Goal: Check status: Check status

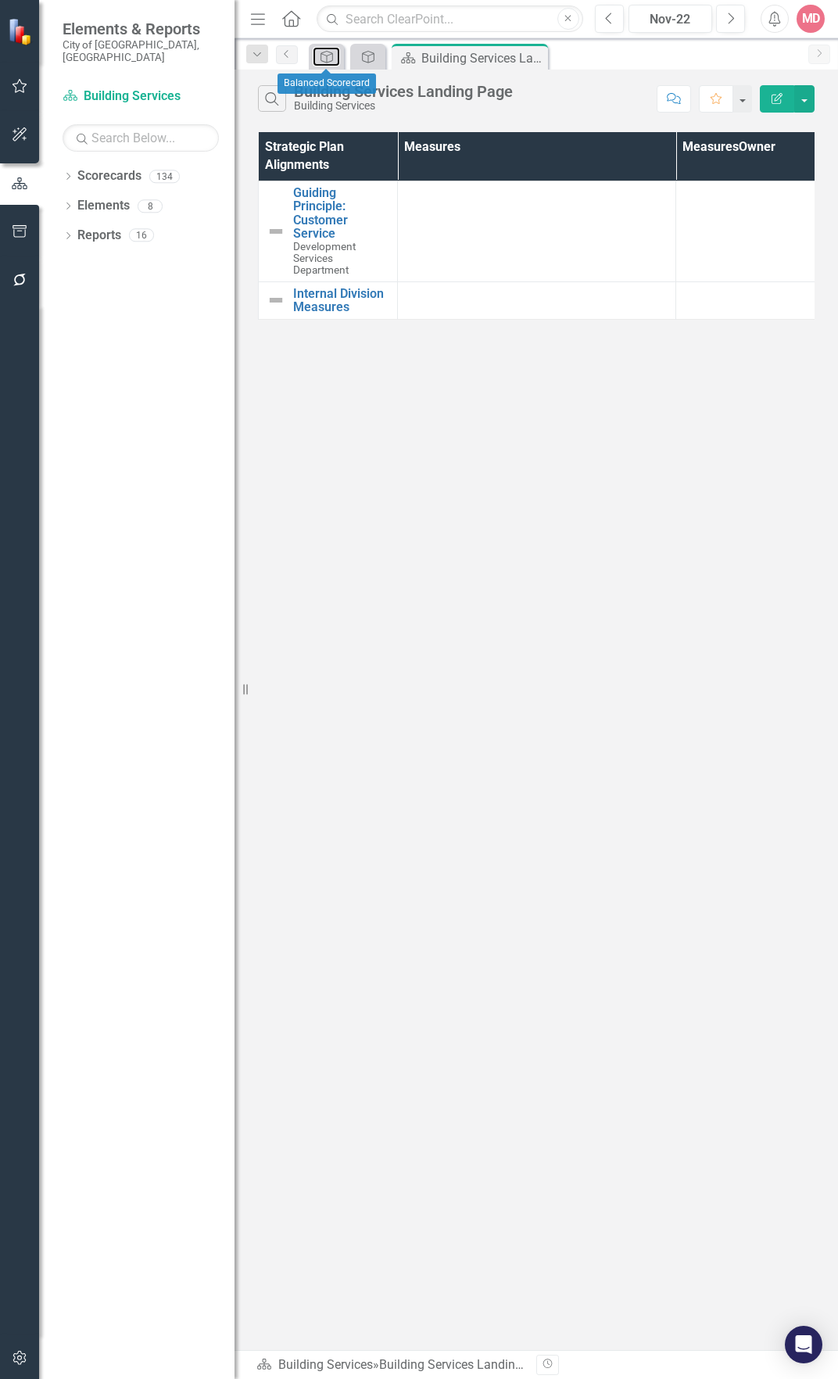
click at [319, 55] on icon "Strategic Plan Alignment" at bounding box center [327, 57] width 16 height 13
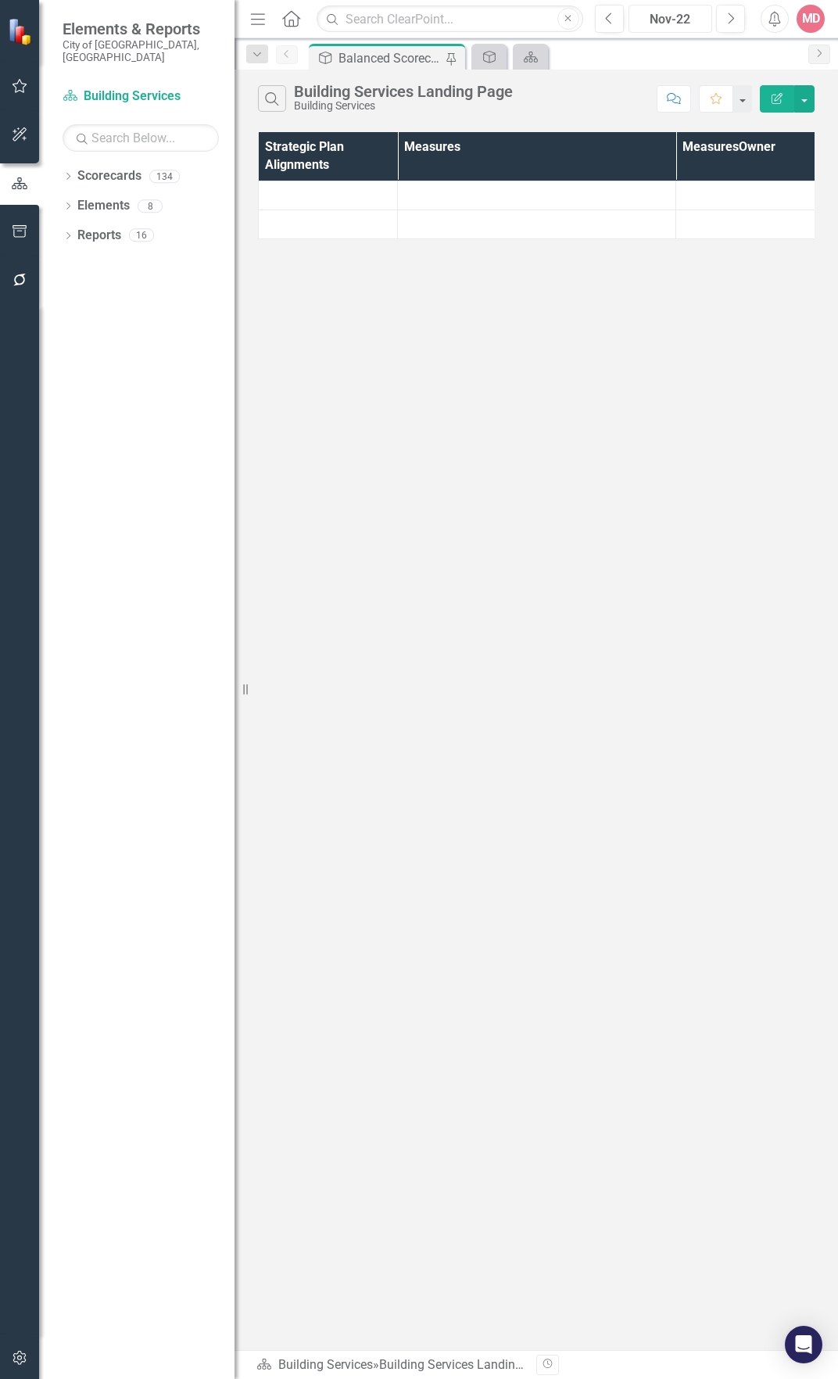
click at [664, 22] on div "Nov-22" at bounding box center [670, 19] width 73 height 19
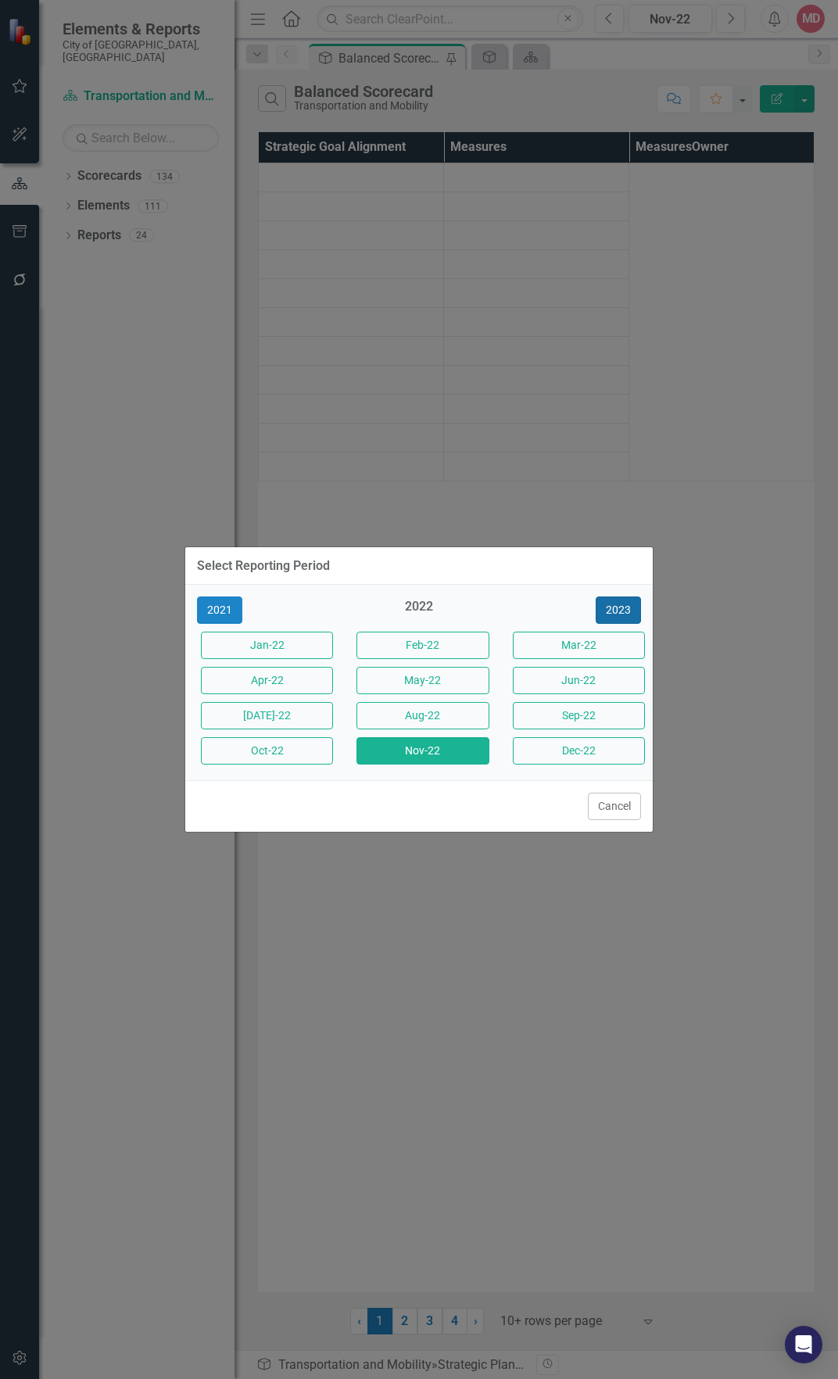
click at [614, 615] on button "2023" at bounding box center [618, 609] width 45 height 27
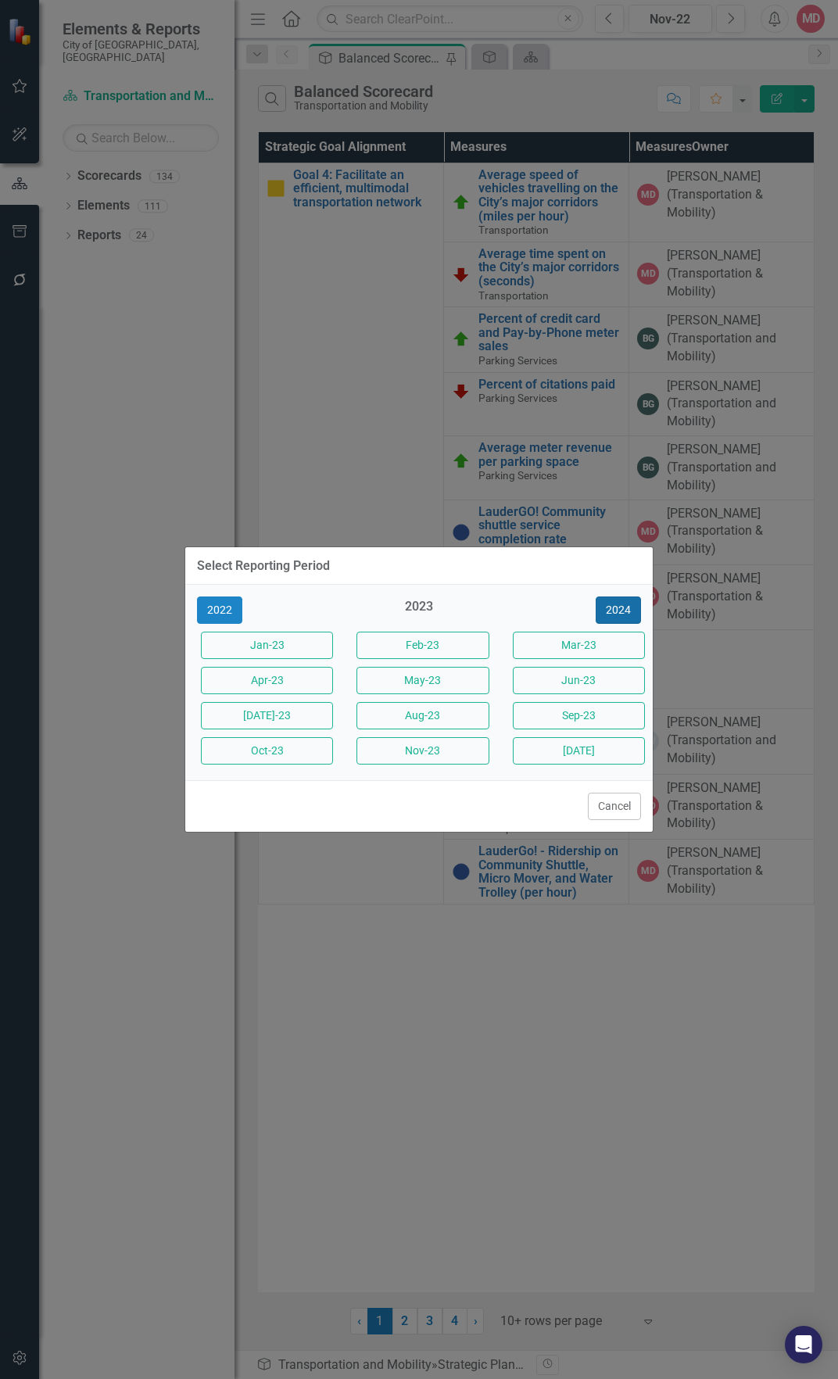
click at [614, 615] on button "2024" at bounding box center [618, 609] width 45 height 27
click at [614, 615] on button "2025" at bounding box center [618, 609] width 45 height 27
click at [432, 719] on button "Aug-25" at bounding box center [422, 715] width 132 height 27
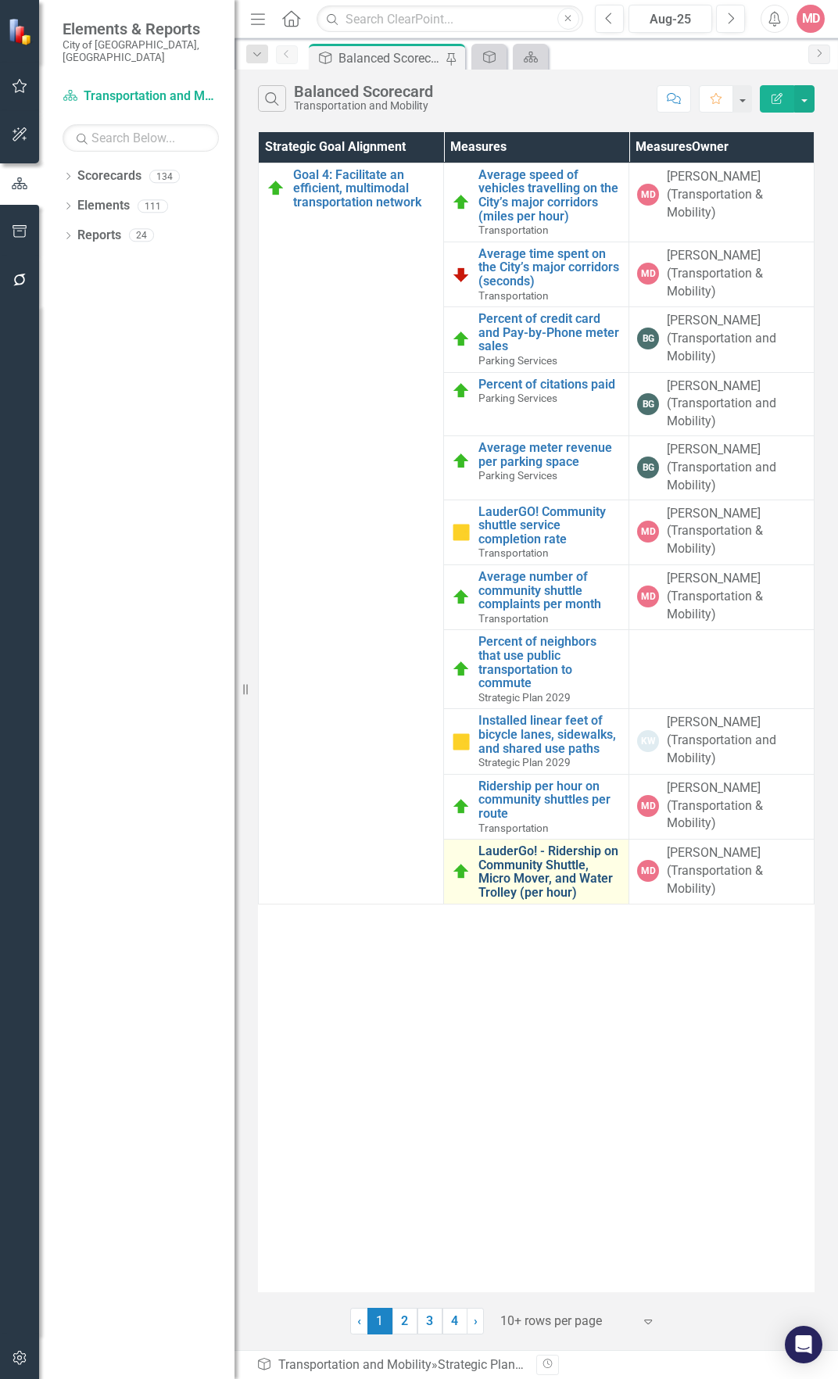
click at [560, 859] on link "LauderGo! - Ridership on Community Shuttle, Micro Mover, and Water Trolley (per…" at bounding box center [549, 871] width 142 height 55
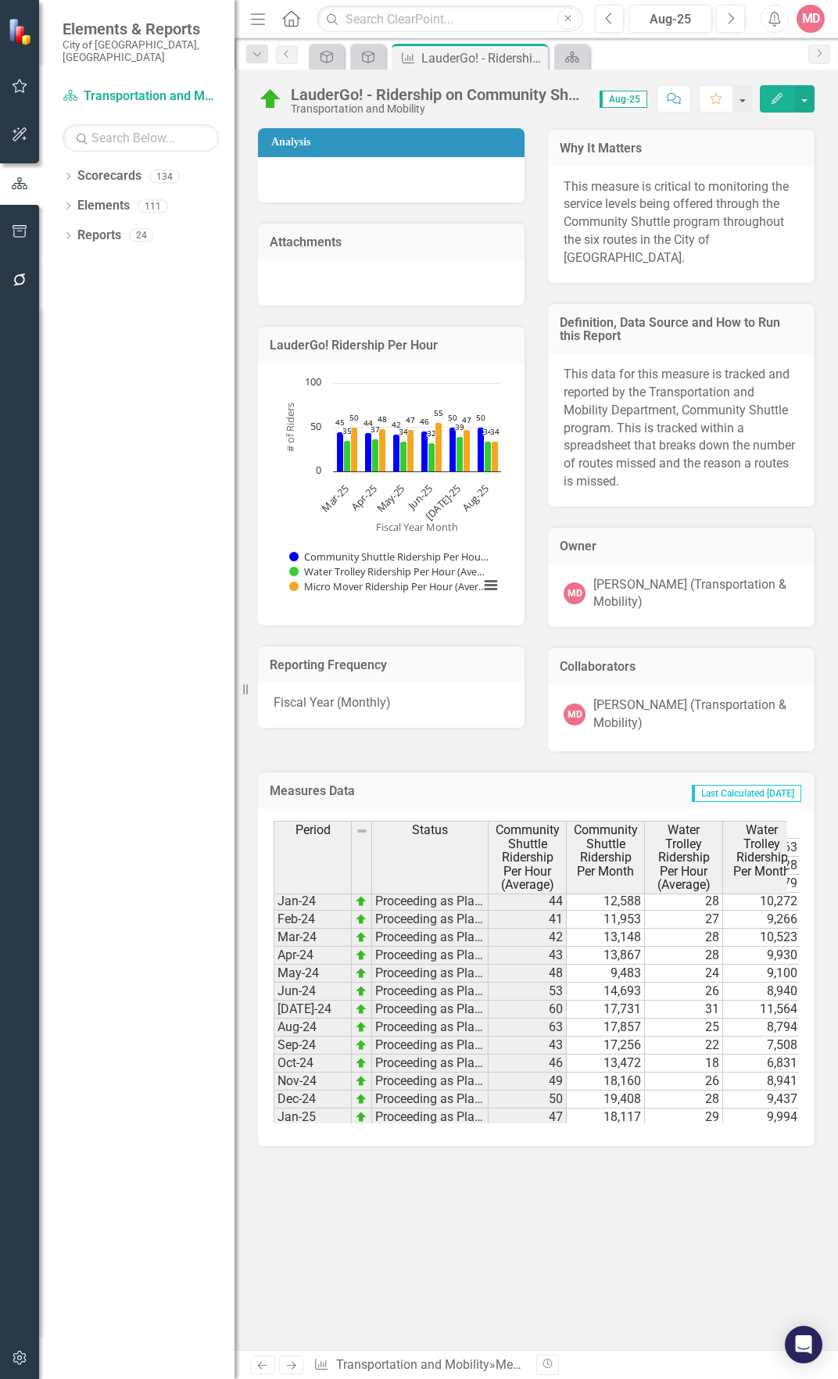
scroll to position [782, 0]
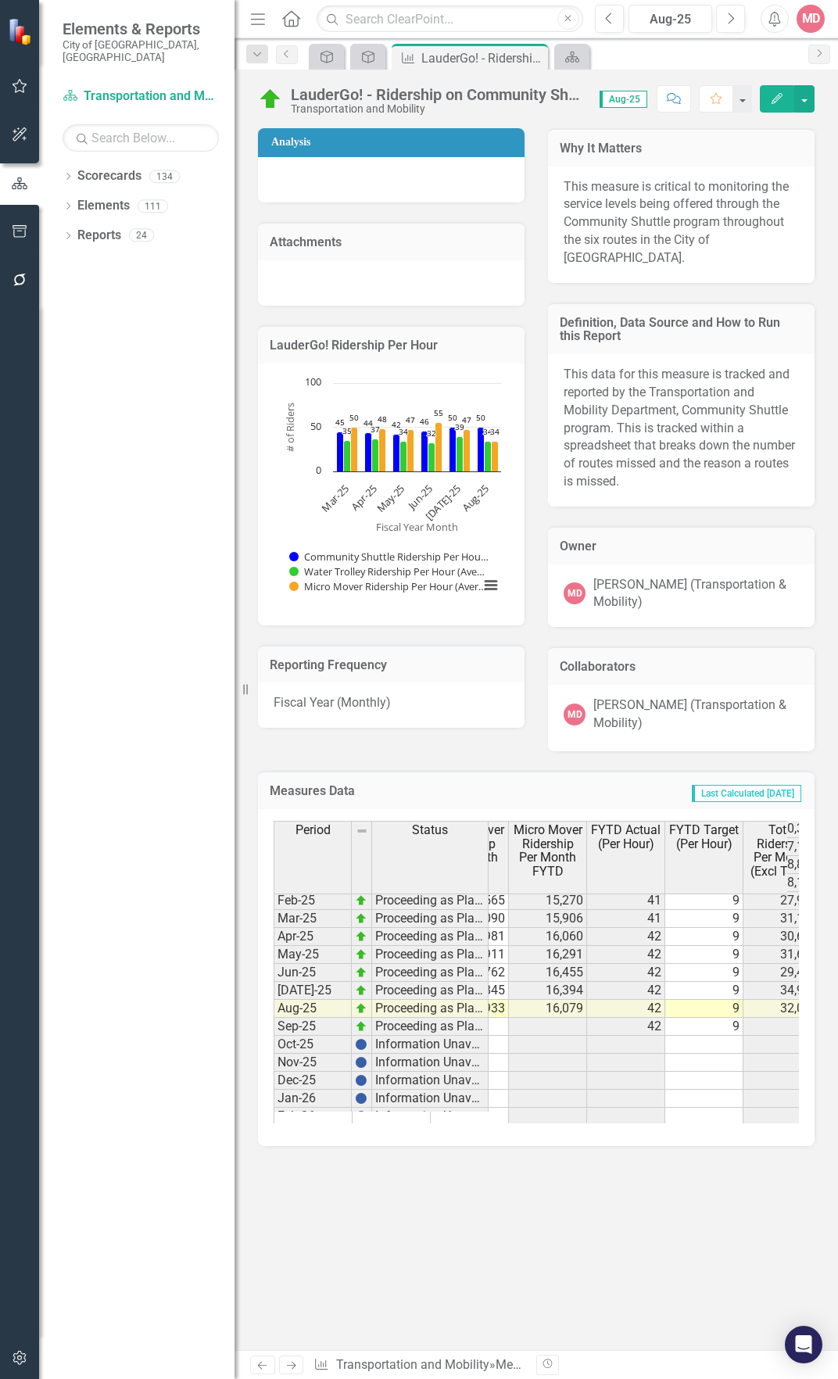
click at [633, 1011] on tbody "May-24 Proceeding as Planned 48 9,483 24 9,100 46 17,376 14,230 36 7 18,583 21,…" at bounding box center [362, 990] width 1075 height 522
click at [633, 1011] on td "42" at bounding box center [626, 1009] width 78 height 18
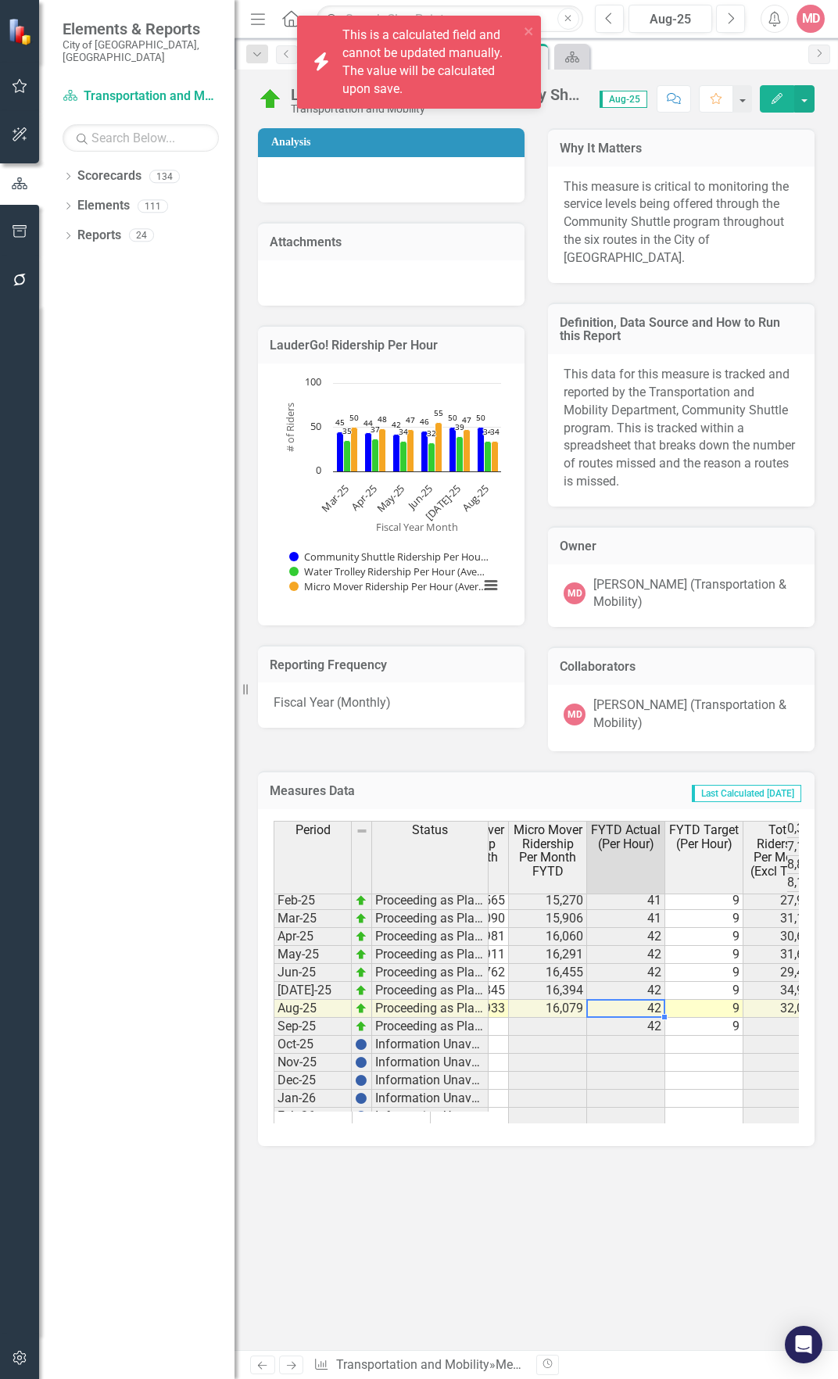
drag, startPoint x: 678, startPoint y: 1123, endPoint x: 739, endPoint y: 1120, distance: 61.1
click at [742, 1120] on div "Period Status Community Shuttle Ridership Per Hour (Average) Community Shuttle …" at bounding box center [536, 972] width 525 height 303
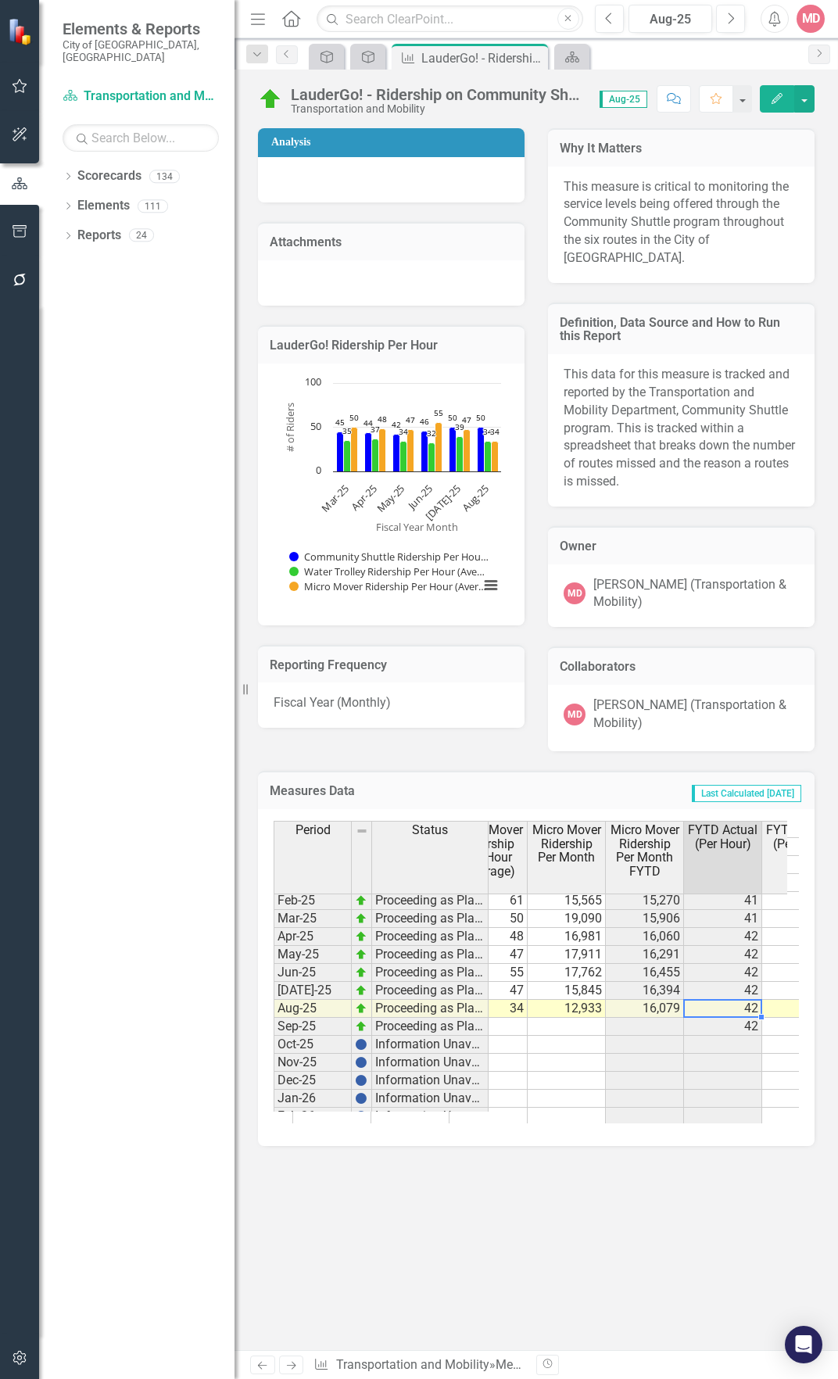
scroll to position [0, 343]
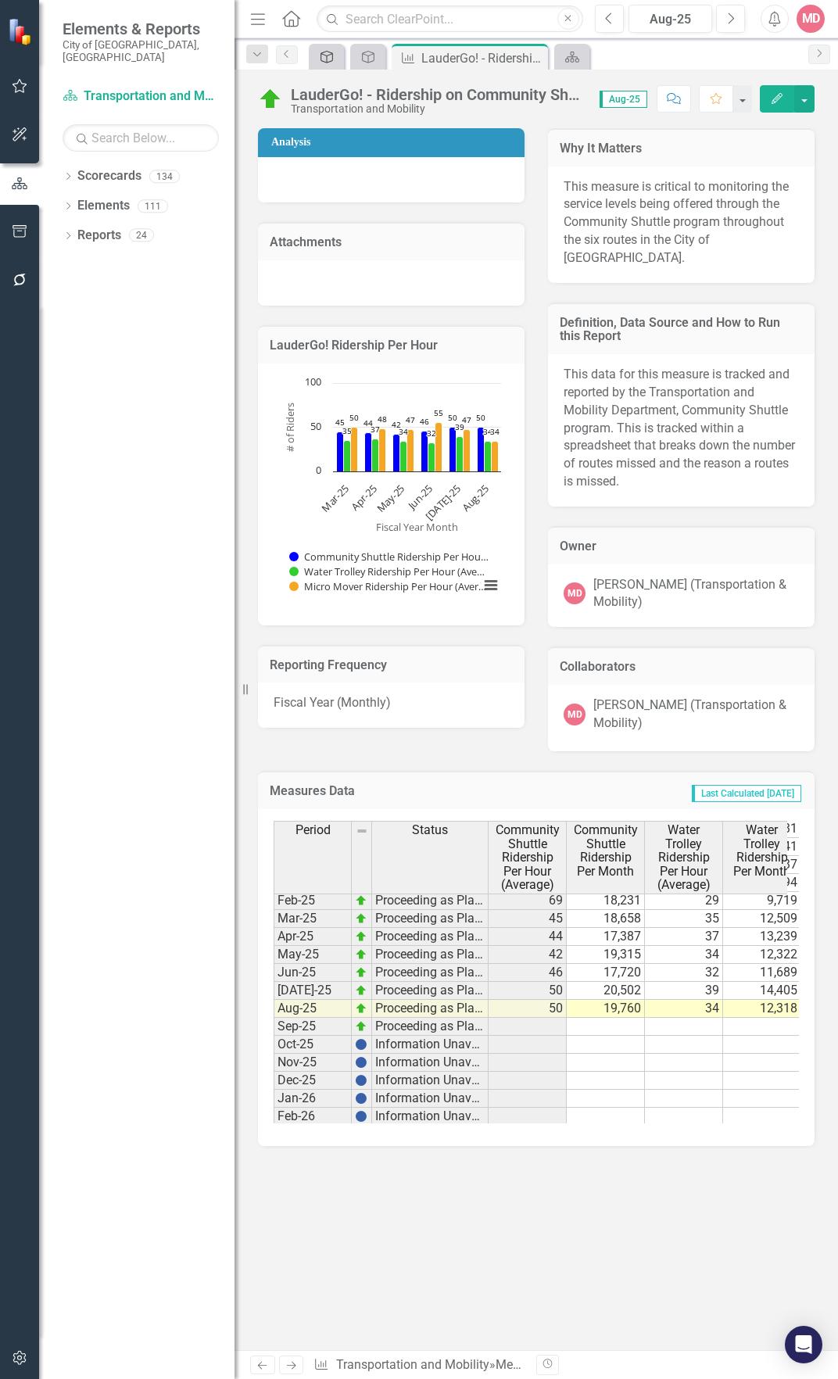
click at [323, 62] on icon "Strategic Plan Alignment" at bounding box center [327, 57] width 16 height 13
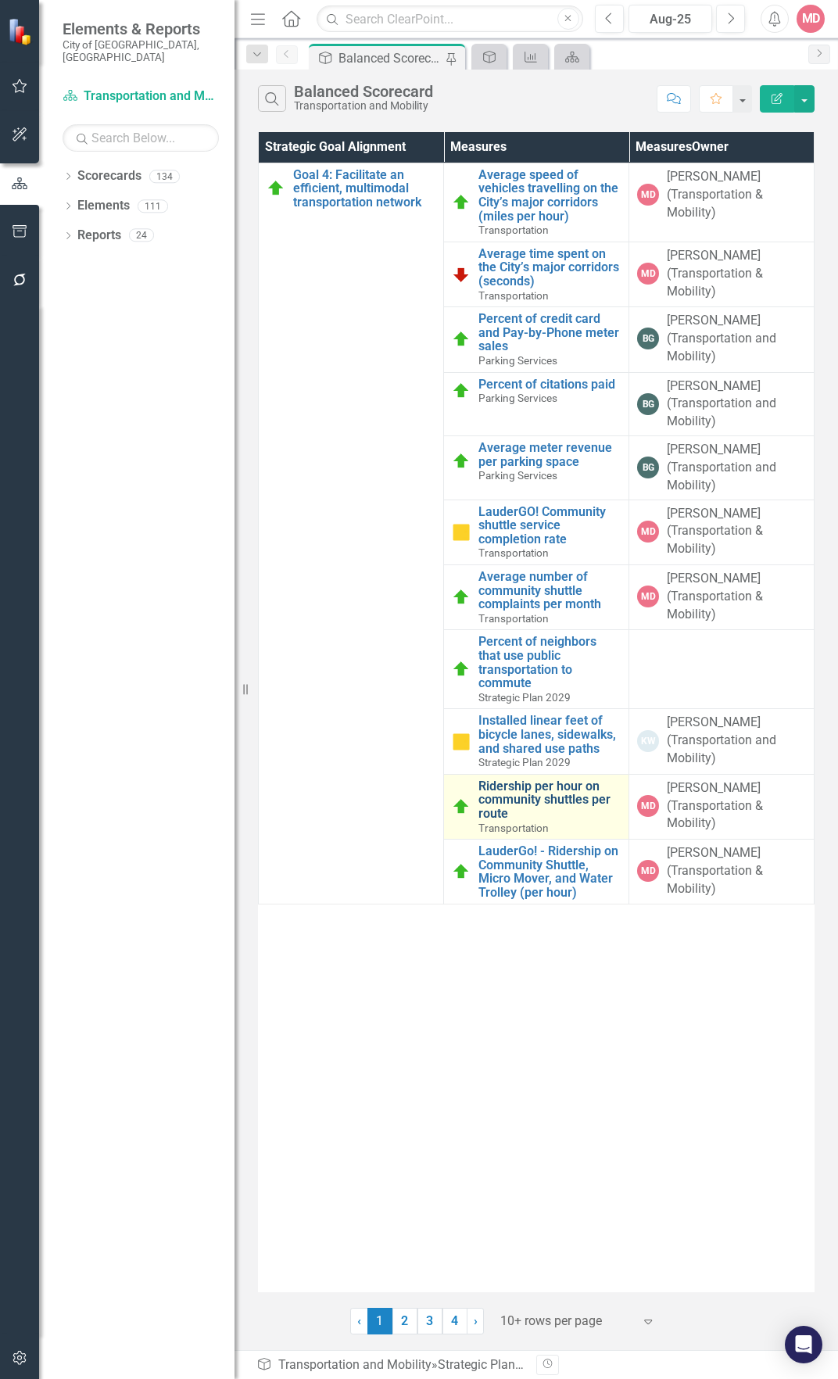
click at [544, 790] on link "Ridership per hour on community shuttles per route" at bounding box center [549, 799] width 142 height 41
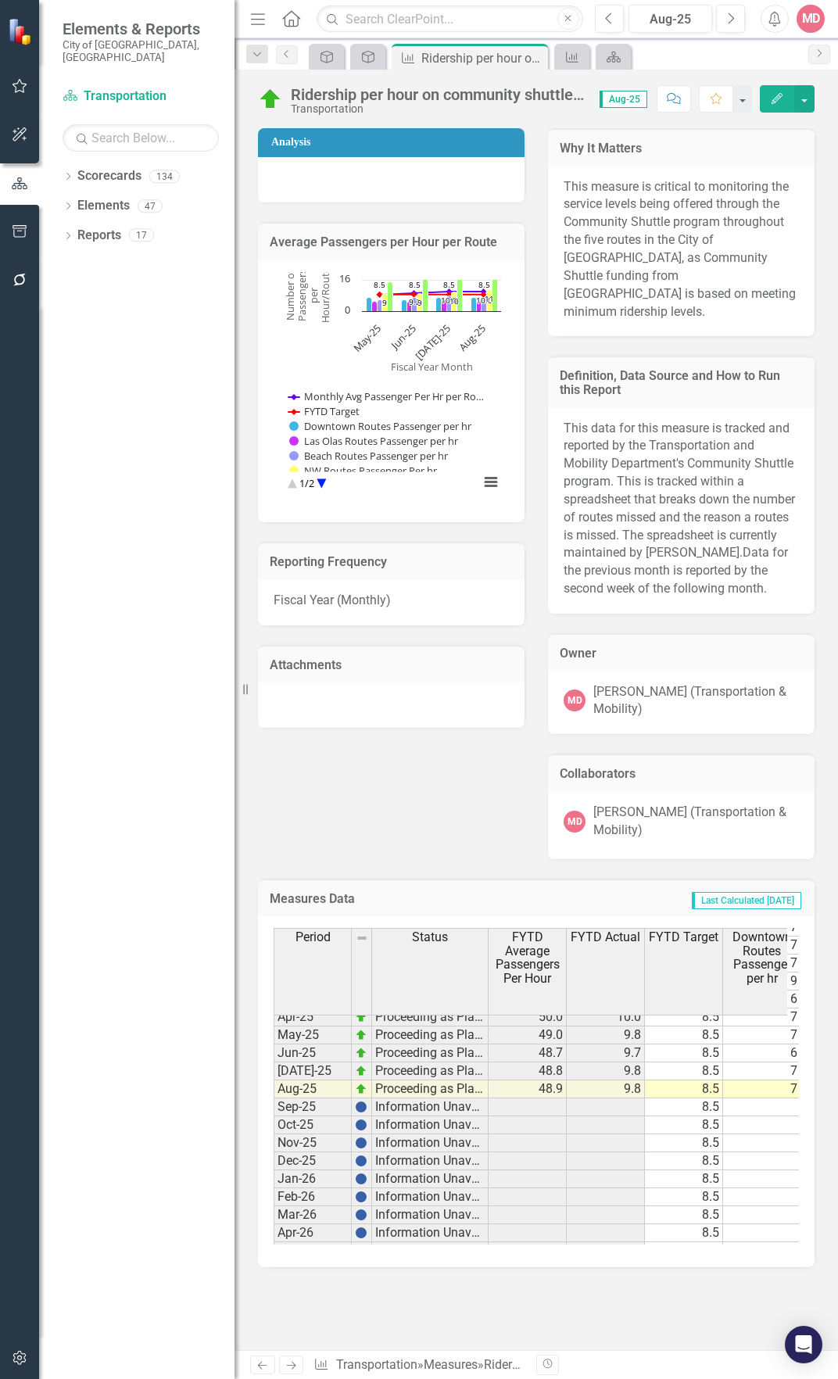
click at [420, 784] on div "Analysis Average Passengers per Hour per Route Chart Combination chart with 7 d…" at bounding box center [536, 484] width 580 height 750
